Goal: Communication & Community: Answer question/provide support

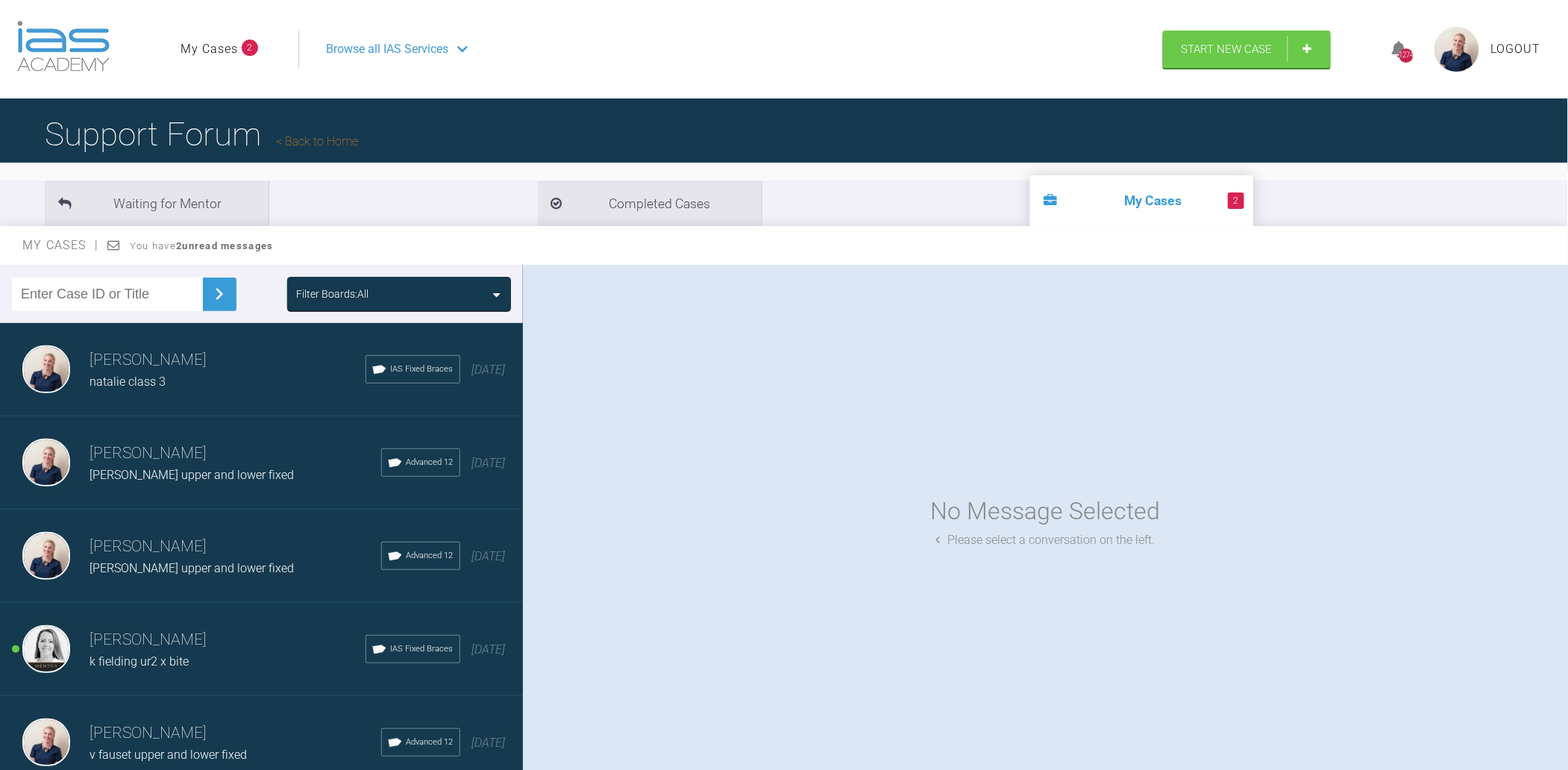
click at [353, 285] on div "Filter Boards: All" at bounding box center [398, 293] width 224 height 34
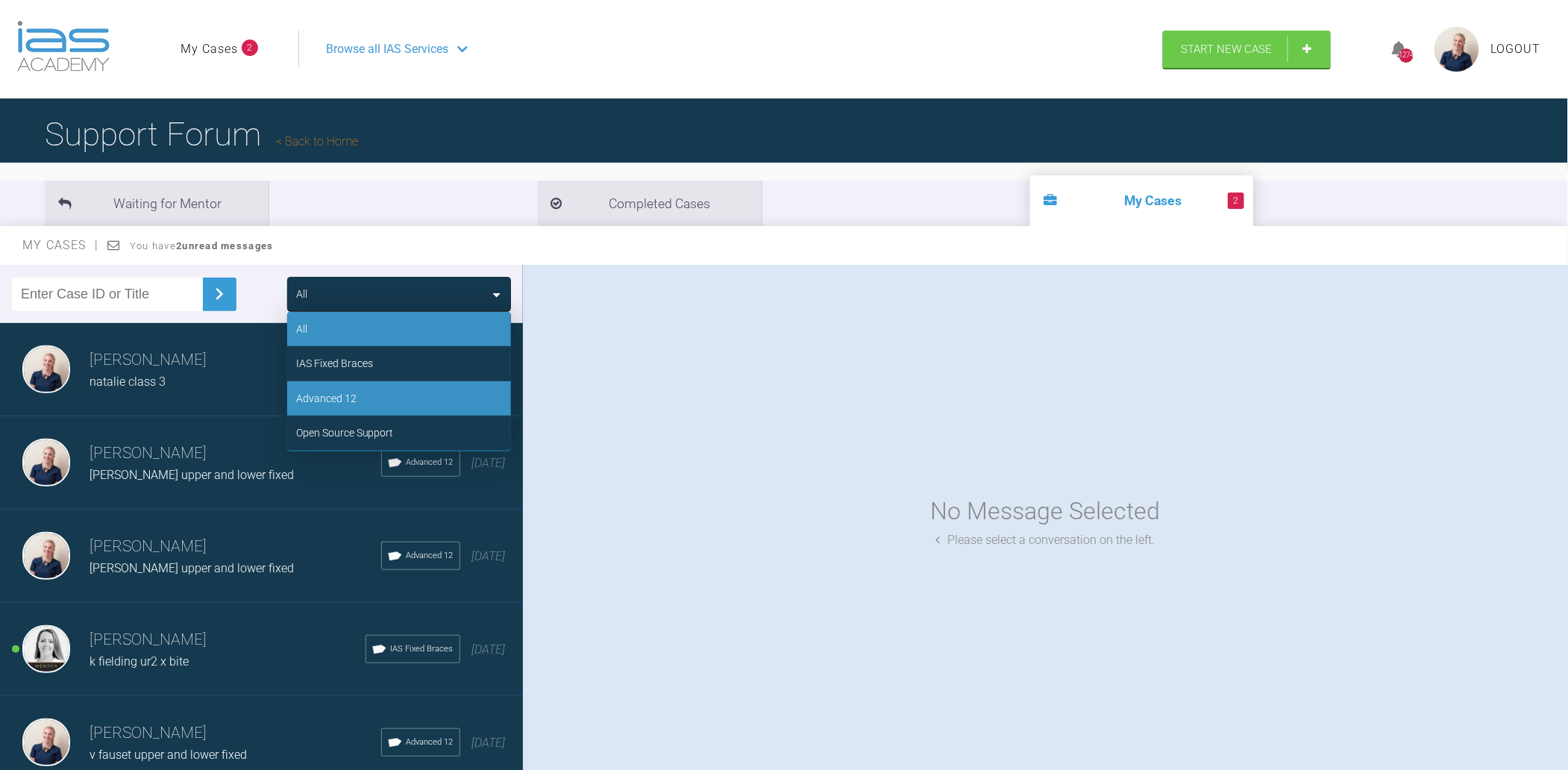
click at [363, 392] on div "Advanced 12" at bounding box center [398, 398] width 224 height 34
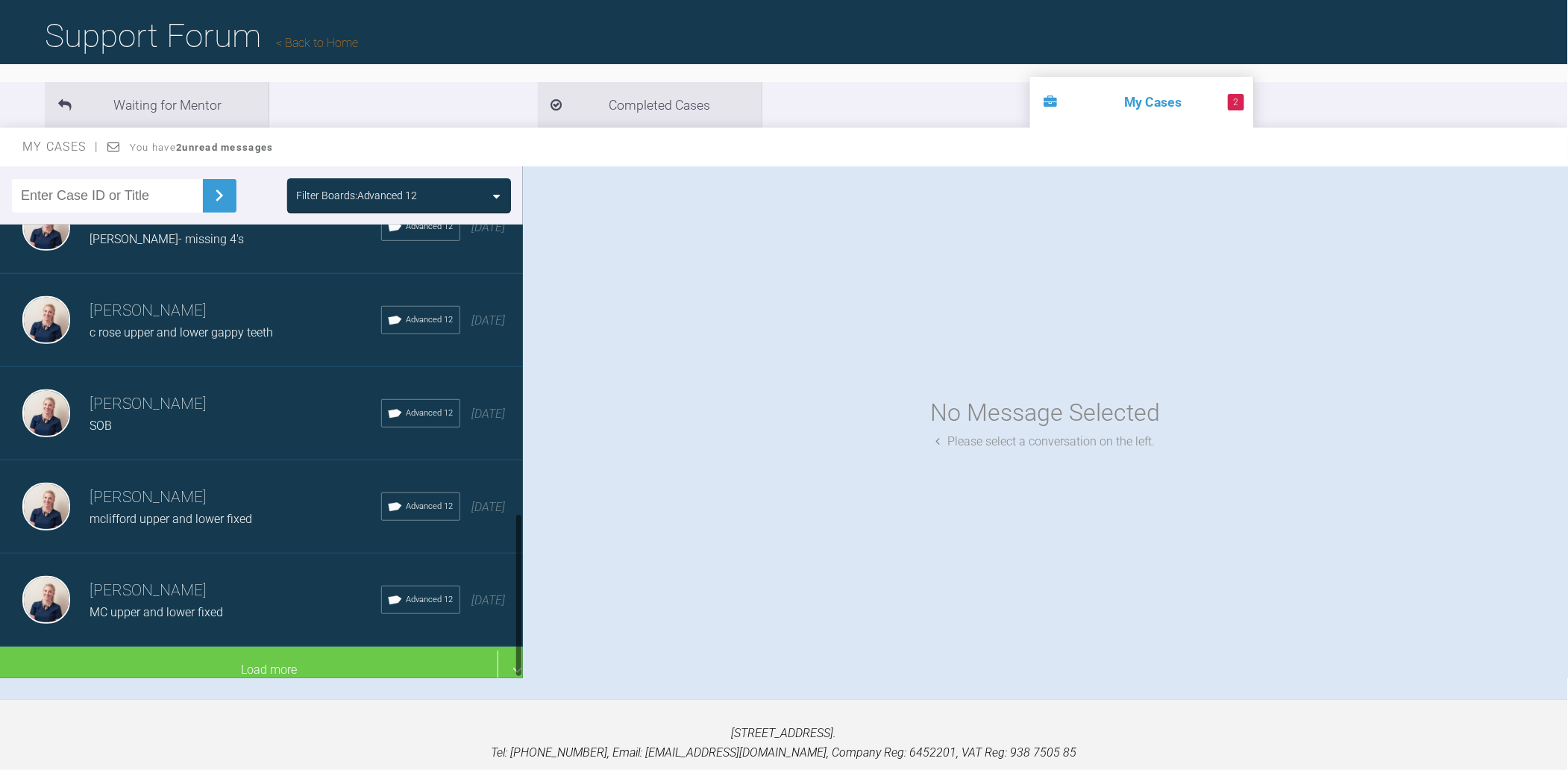
scroll to position [100, 0]
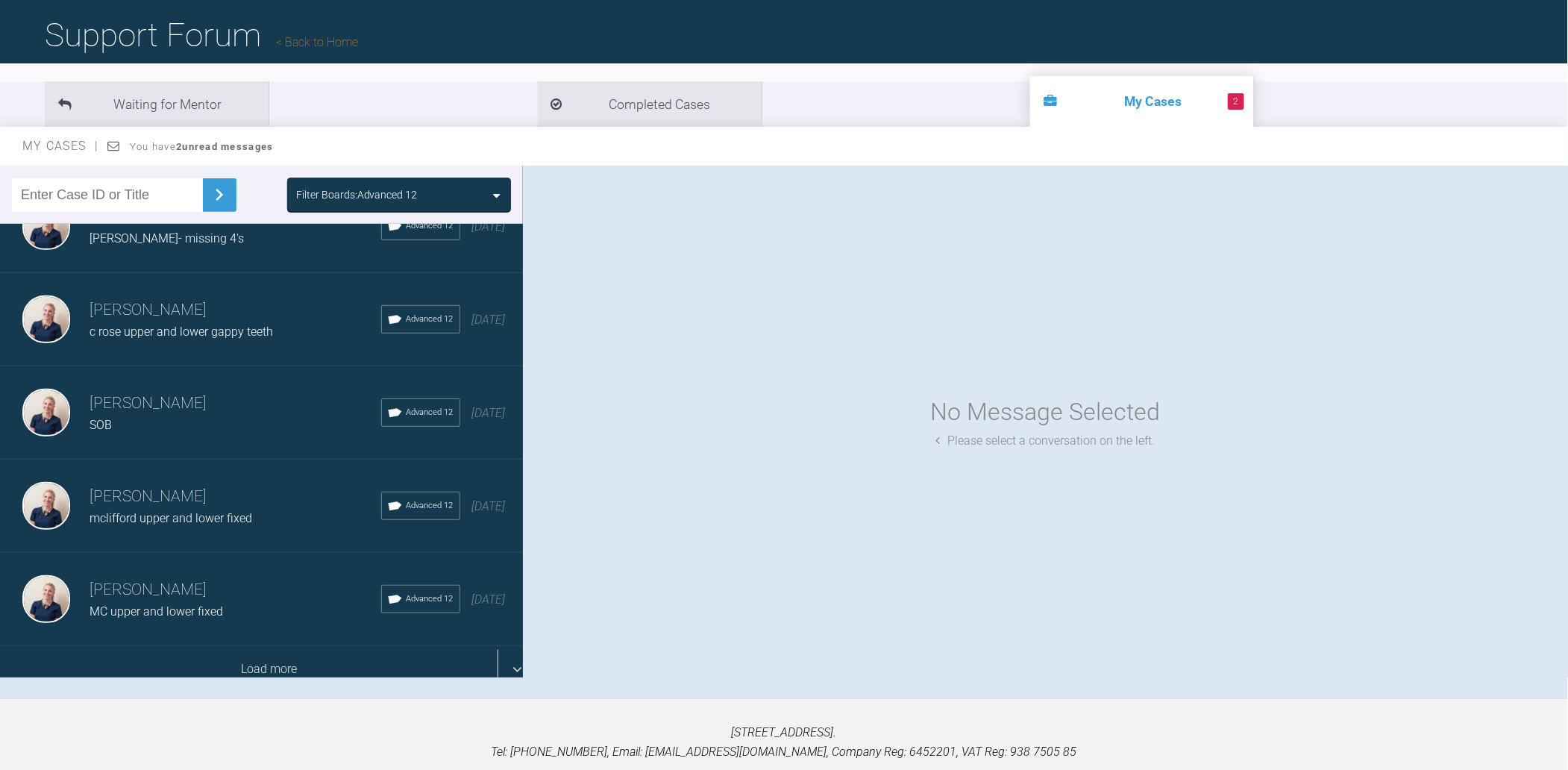
click at [276, 657] on div "Load more" at bounding box center [269, 670] width 538 height 46
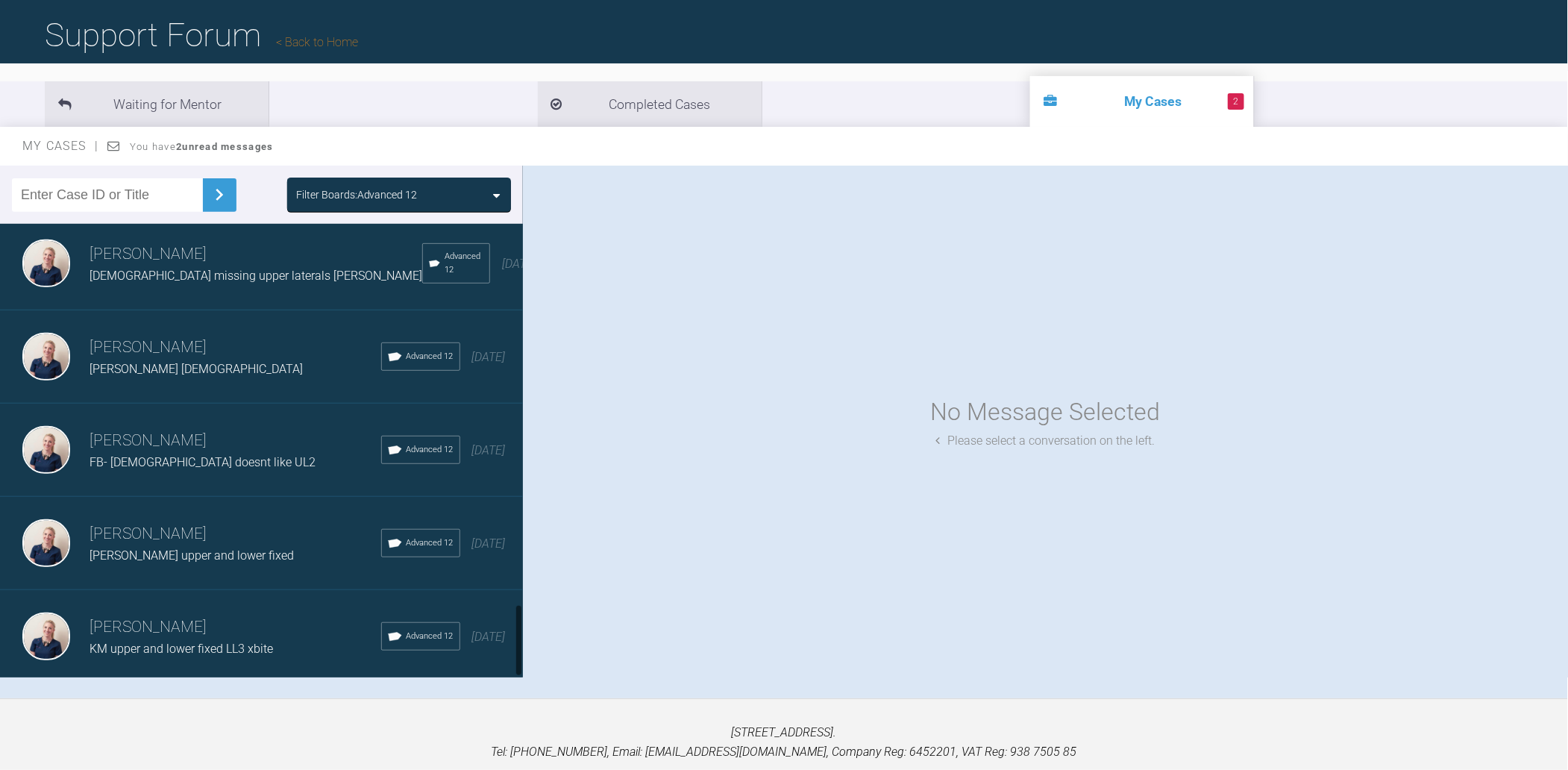
scroll to position [2367, 0]
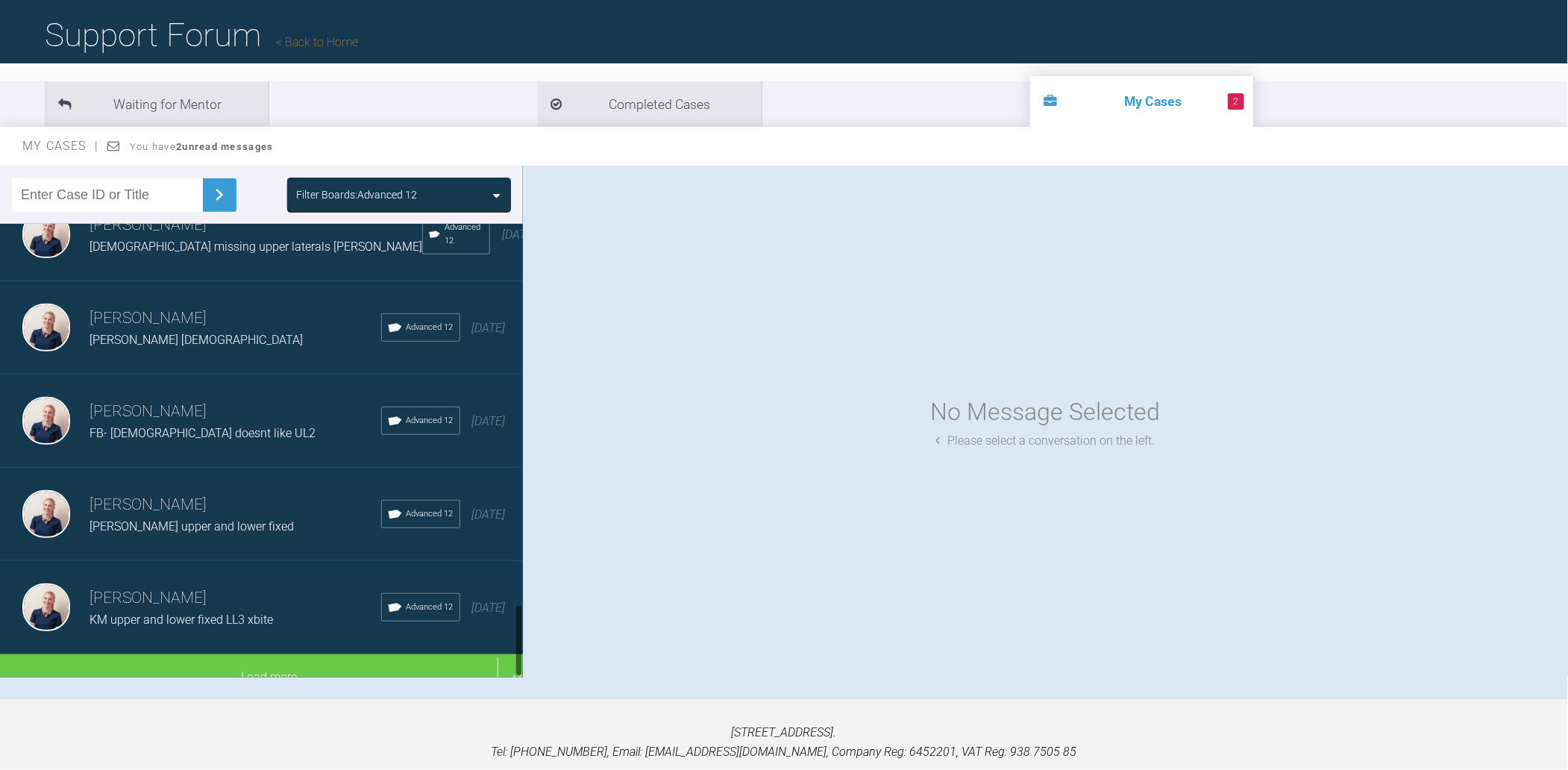
click at [240, 586] on h3 "[PERSON_NAME]" at bounding box center [235, 599] width 292 height 26
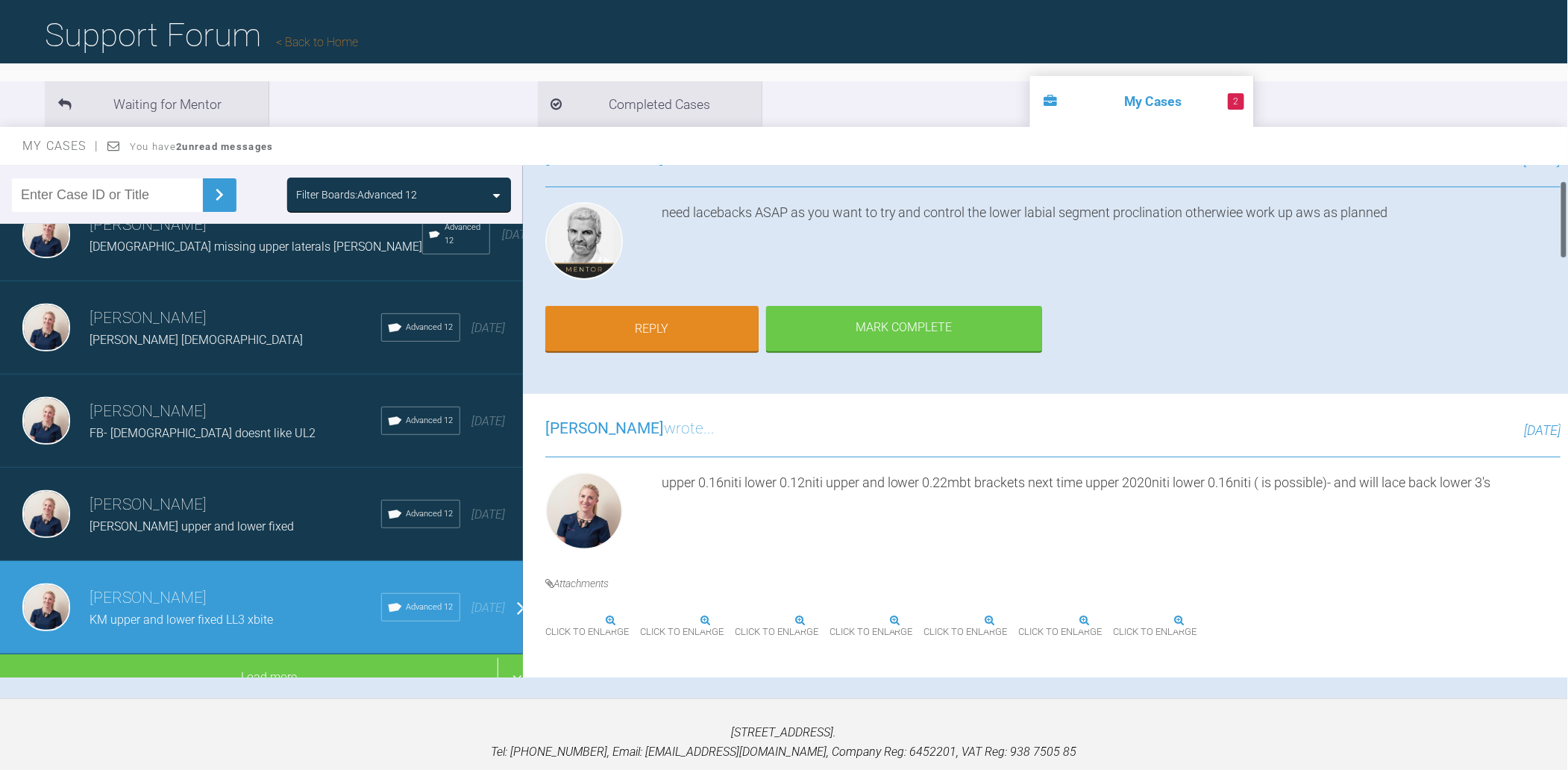
scroll to position [100, 0]
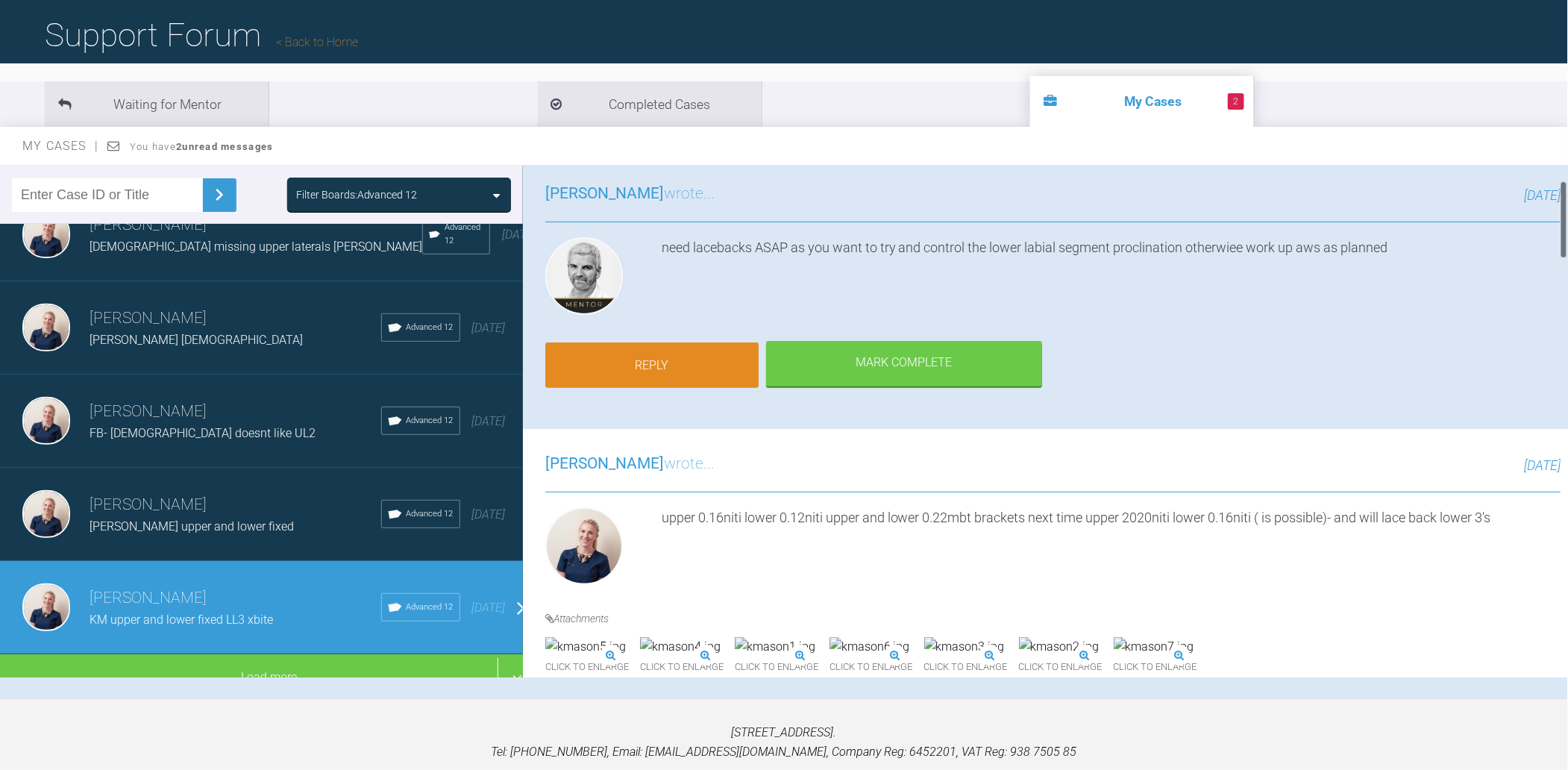
click at [625, 367] on link "Reply" at bounding box center [652, 366] width 214 height 46
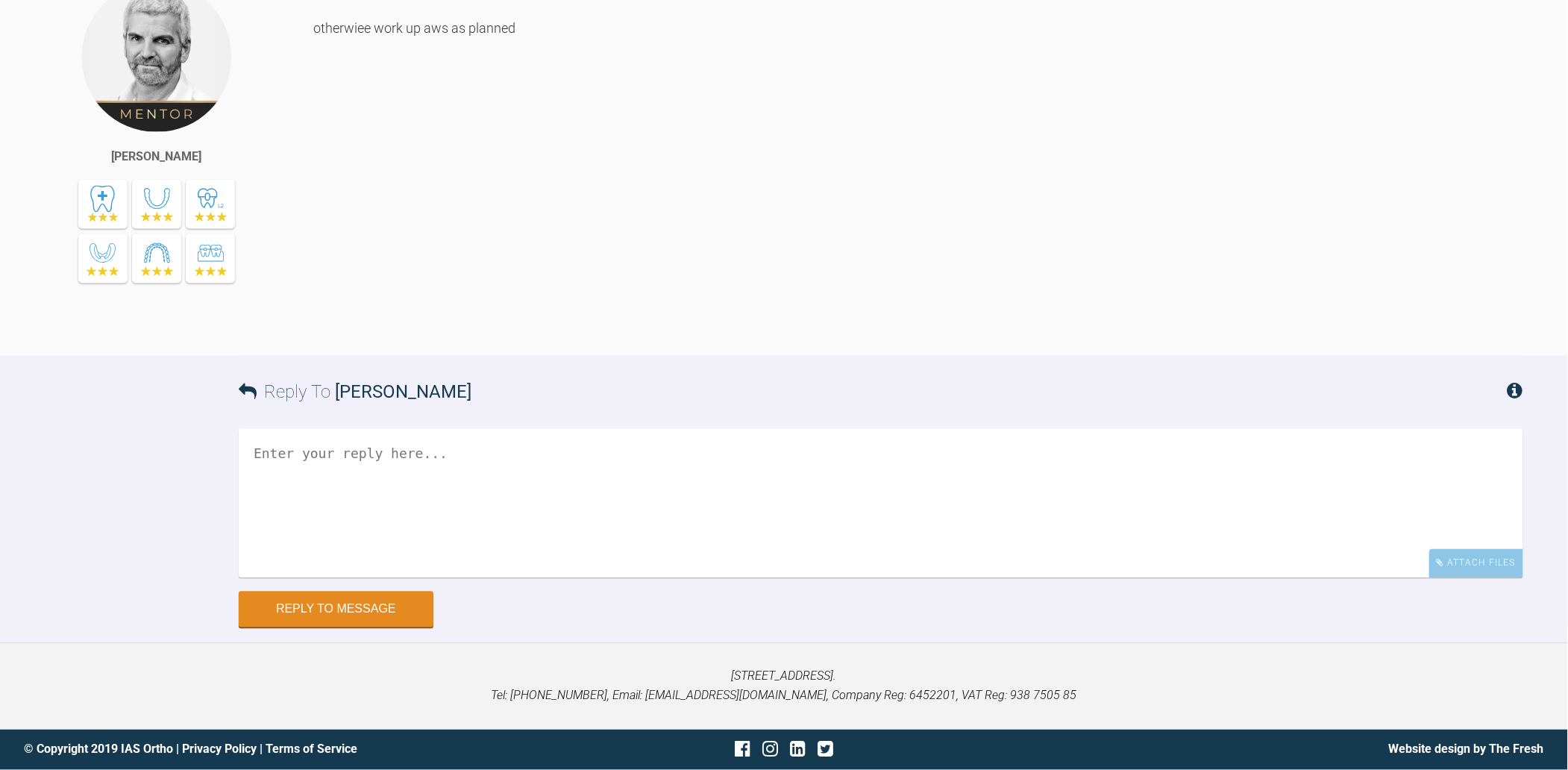
scroll to position [5934, 0]
